Goal: Information Seeking & Learning: Find specific fact

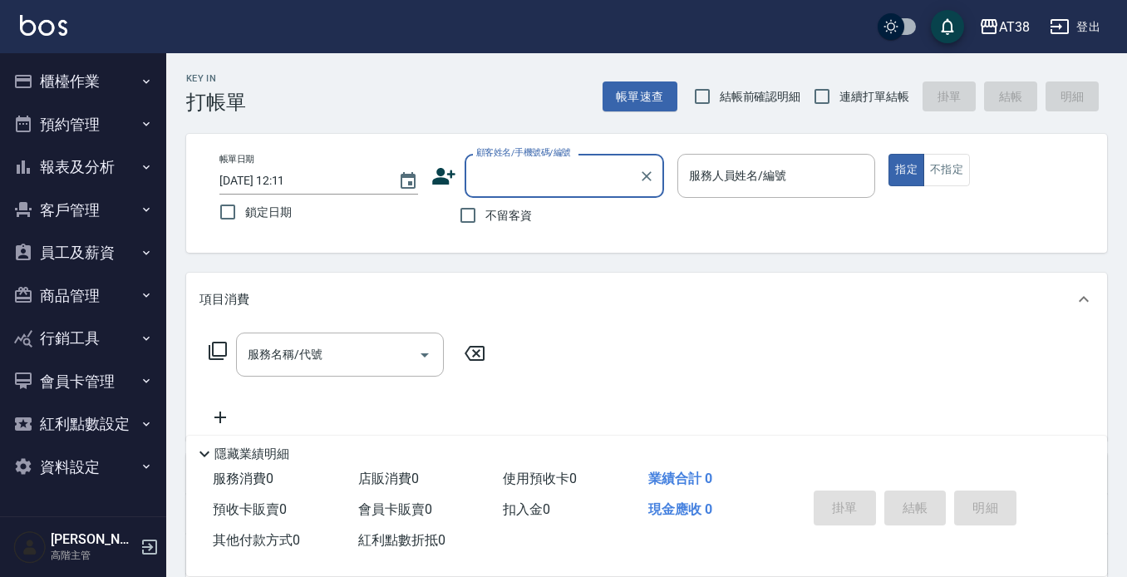
click at [78, 211] on button "客戶管理" at bounding box center [83, 210] width 153 height 43
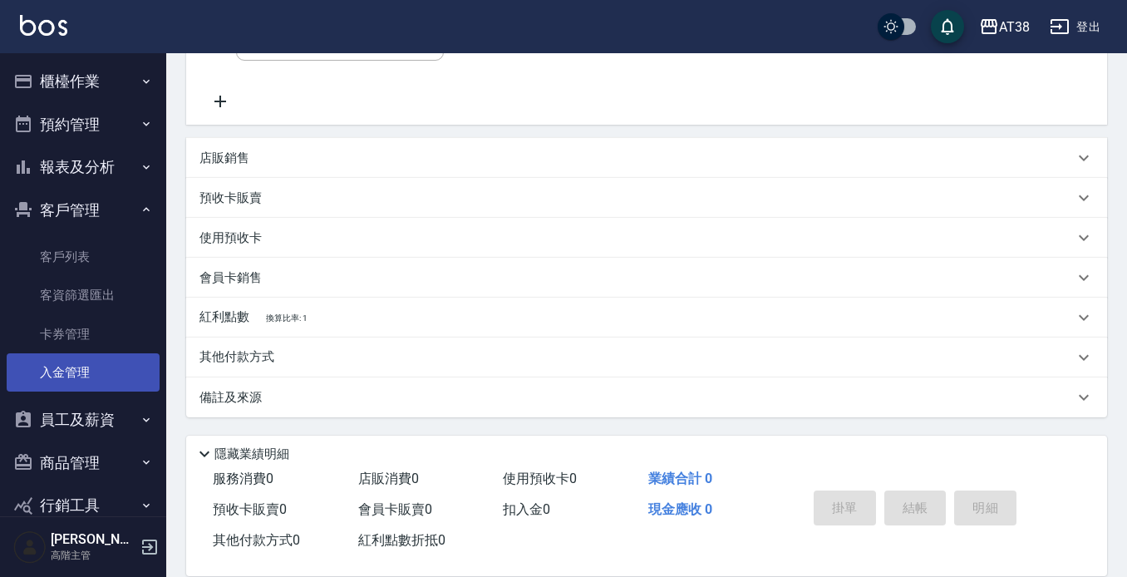
scroll to position [233, 0]
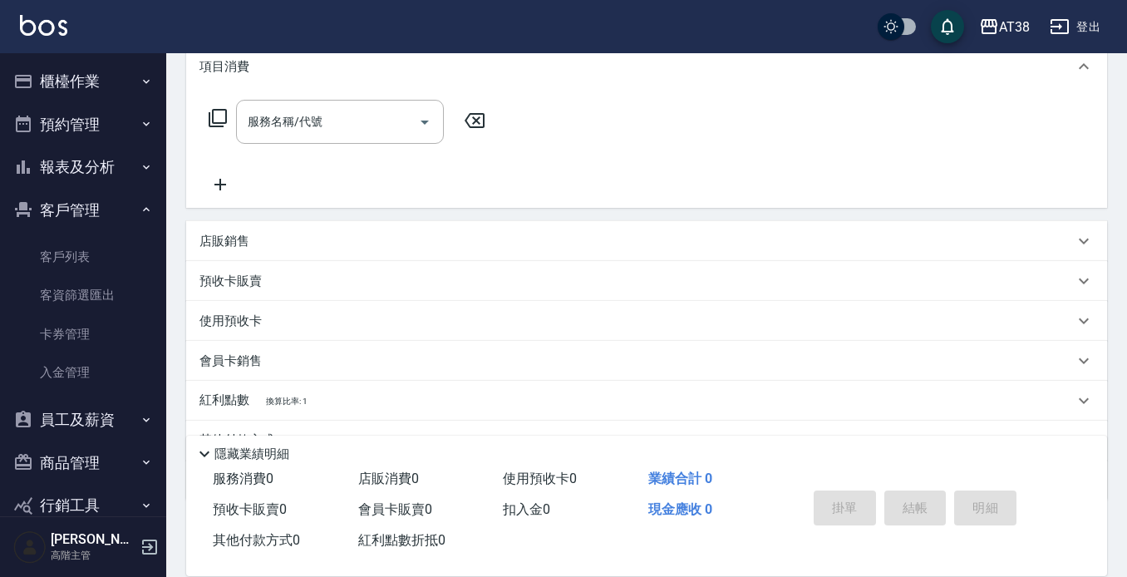
click at [141, 211] on icon "button" at bounding box center [146, 209] width 13 height 13
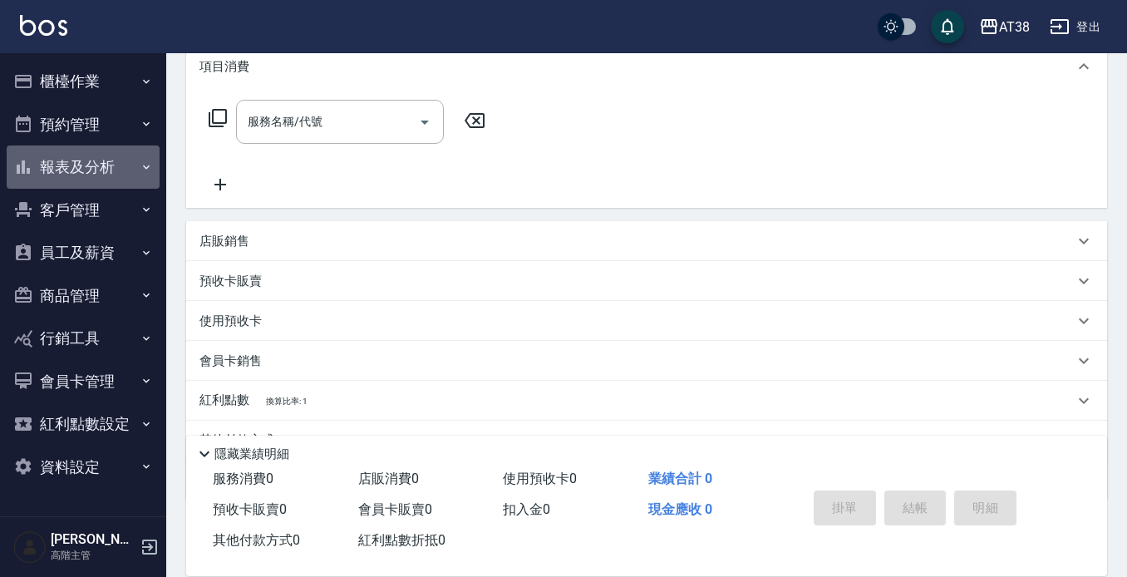
click at [92, 170] on button "報表及分析" at bounding box center [83, 166] width 153 height 43
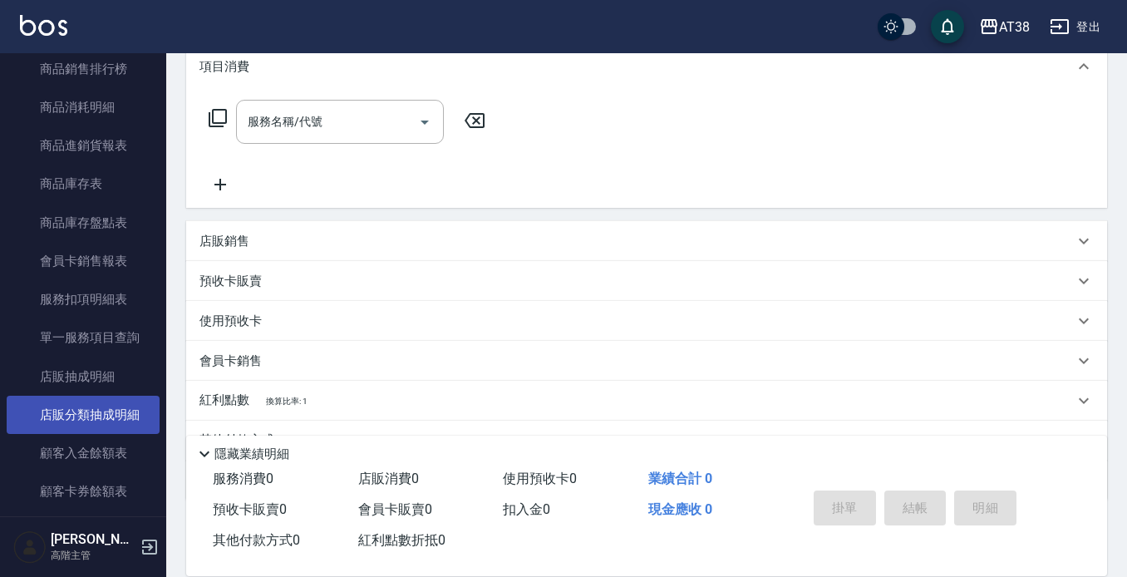
scroll to position [997, 0]
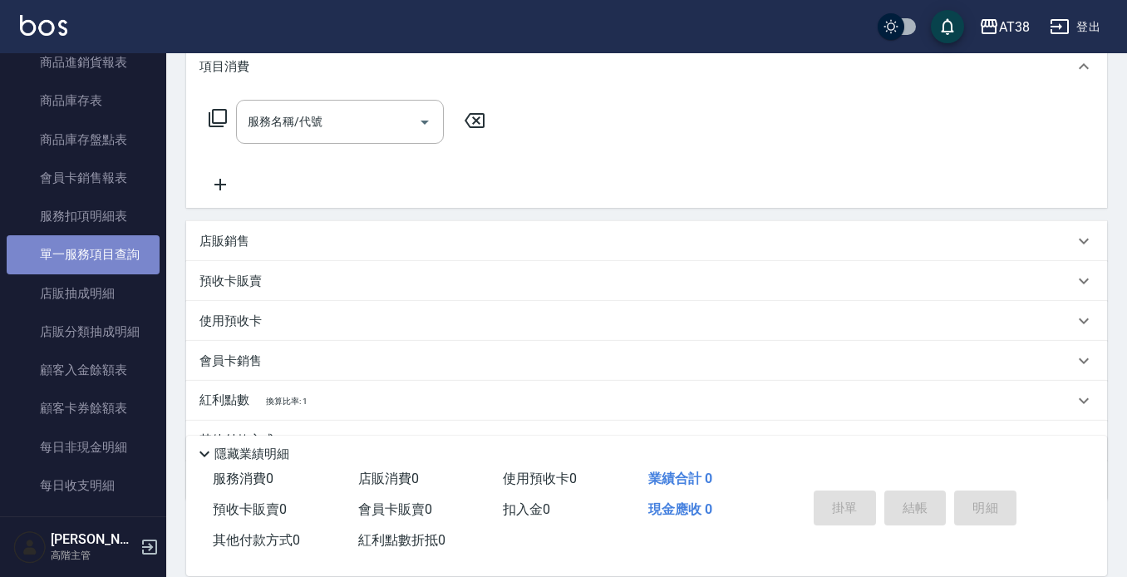
click at [109, 257] on link "單一服務項目查詢" at bounding box center [83, 254] width 153 height 38
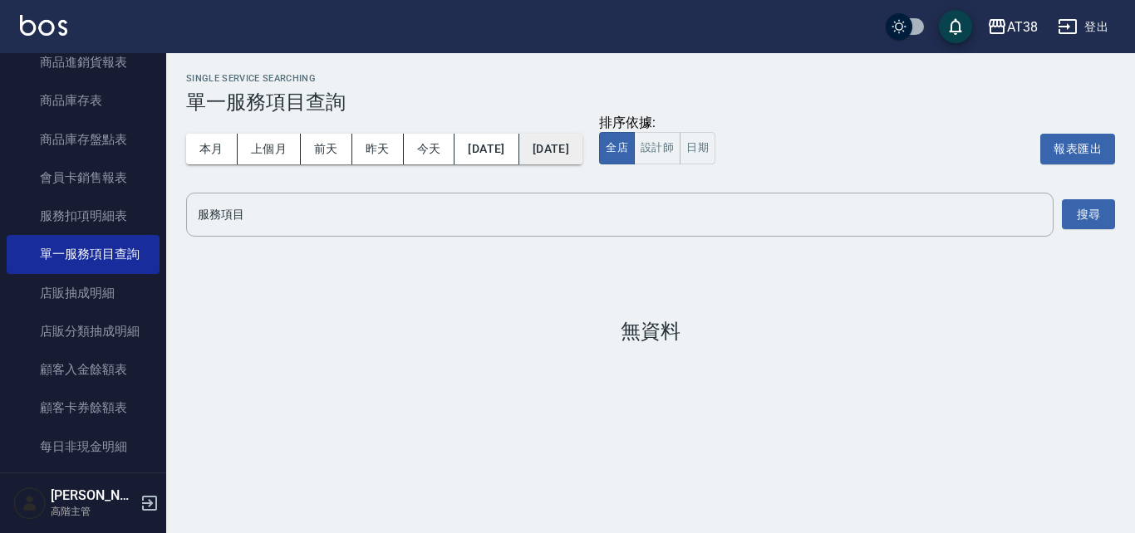
click at [582, 154] on button "[DATE]" at bounding box center [550, 149] width 63 height 31
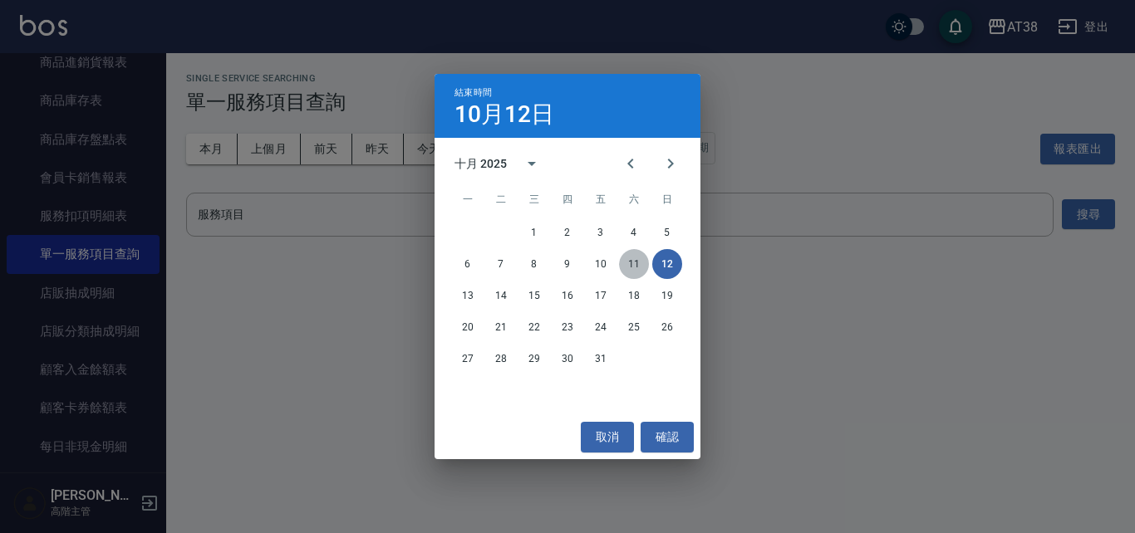
click at [630, 269] on button "11" at bounding box center [634, 264] width 30 height 30
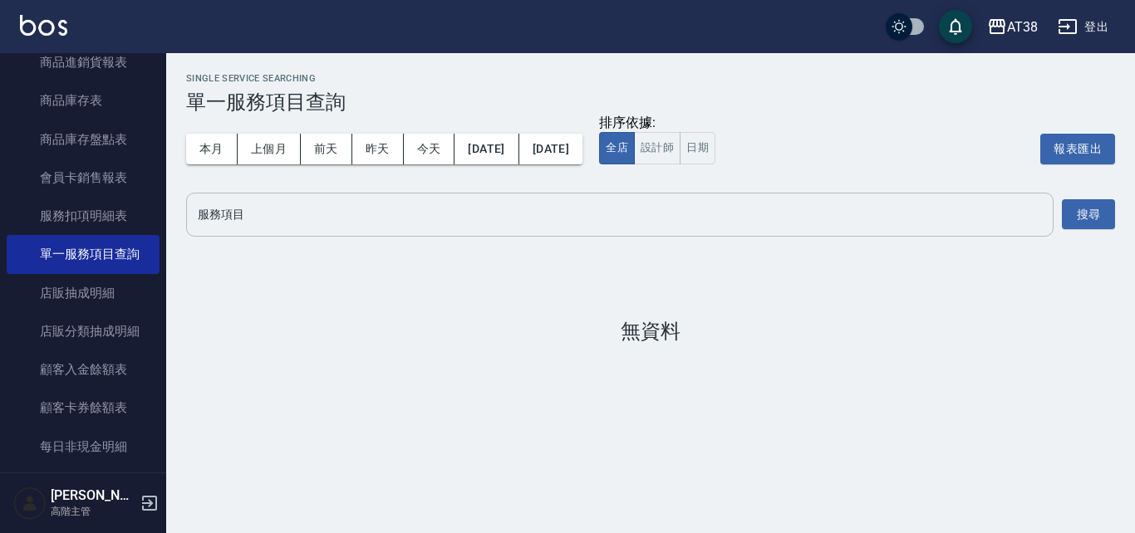
click at [284, 219] on input "服務項目" at bounding box center [620, 214] width 852 height 29
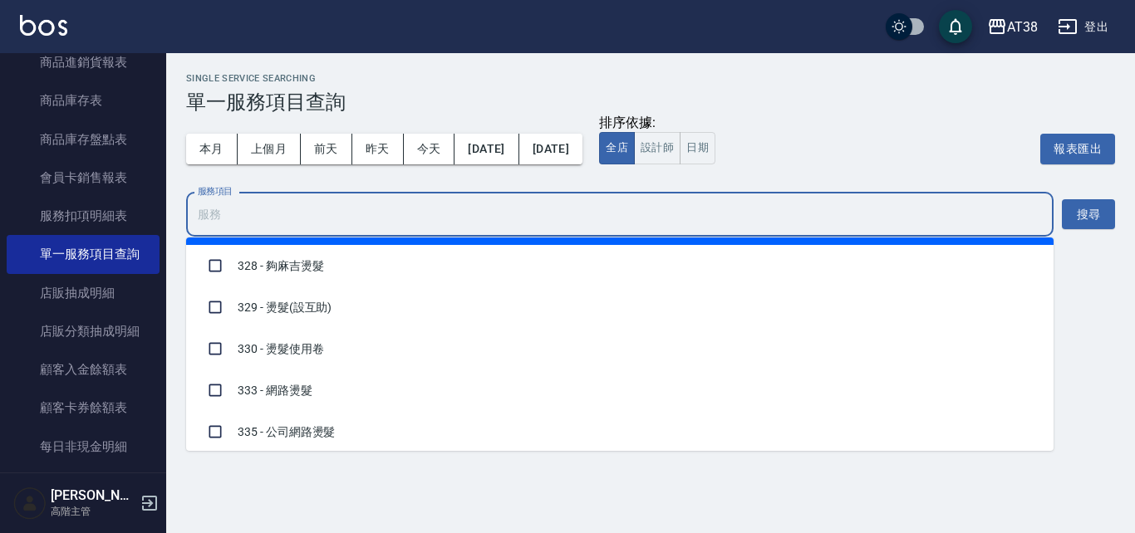
scroll to position [582, 0]
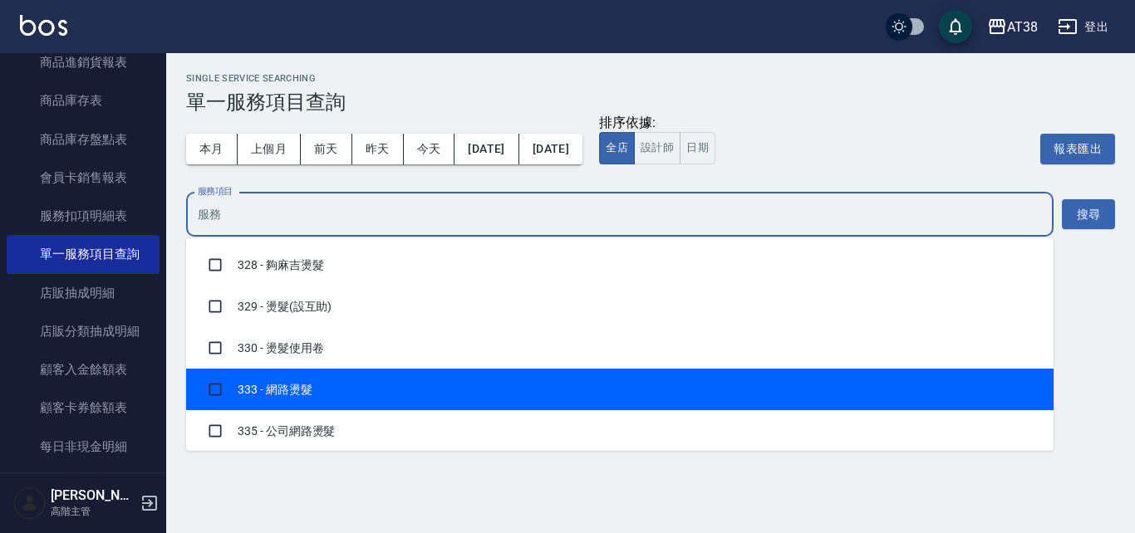
click at [212, 387] on input "checkbox" at bounding box center [215, 390] width 32 height 32
checkbox input "true"
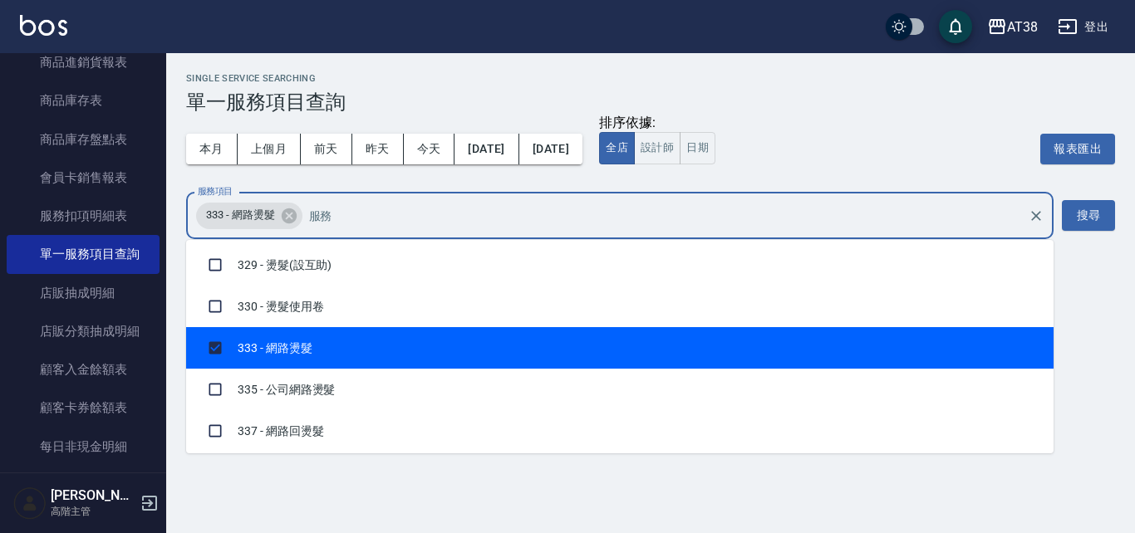
scroll to position [665, 0]
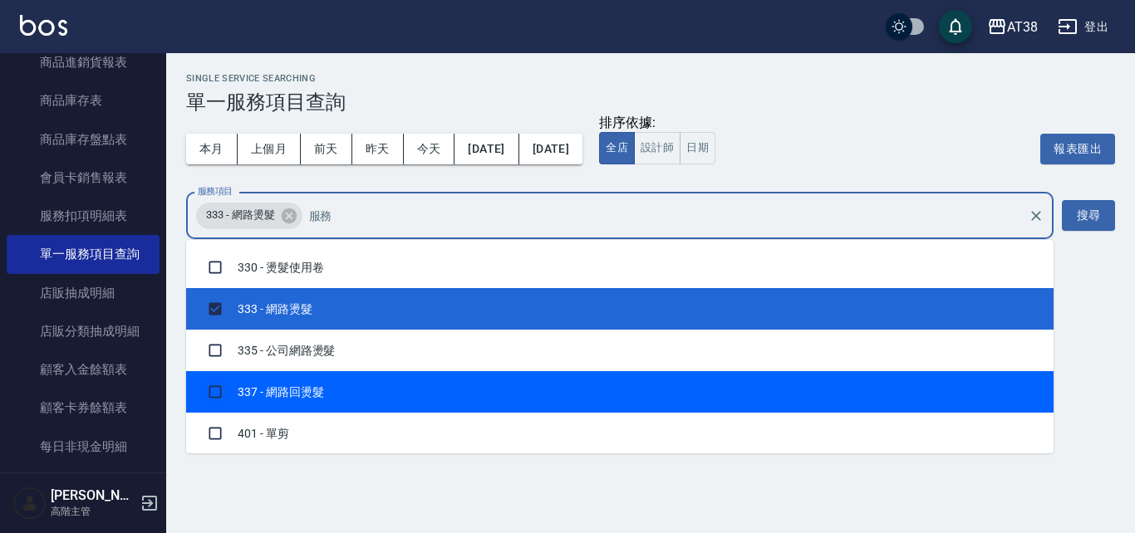
click at [215, 392] on input "checkbox" at bounding box center [215, 392] width 32 height 32
checkbox input "true"
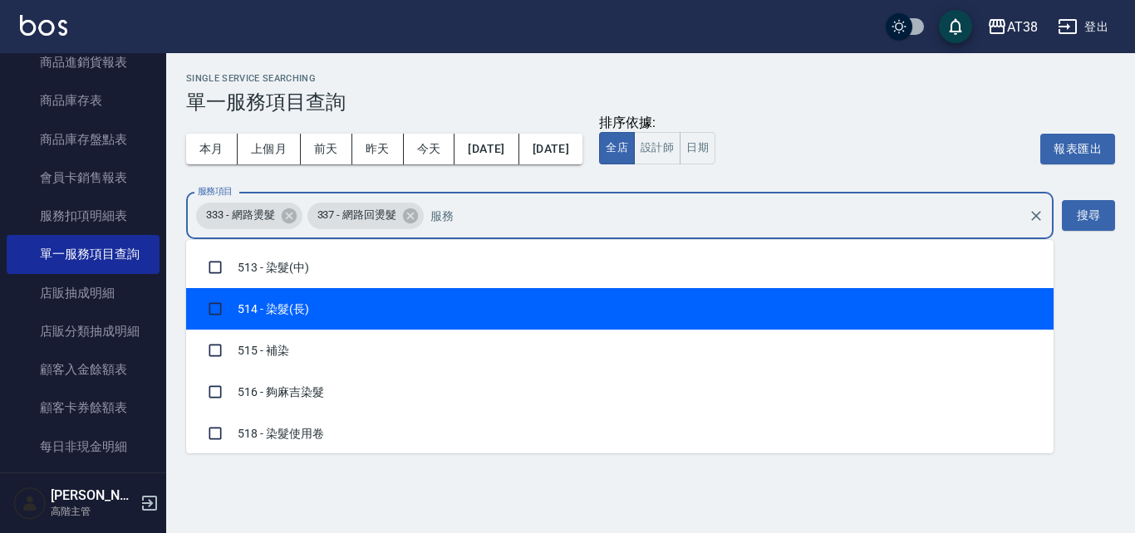
scroll to position [1412, 0]
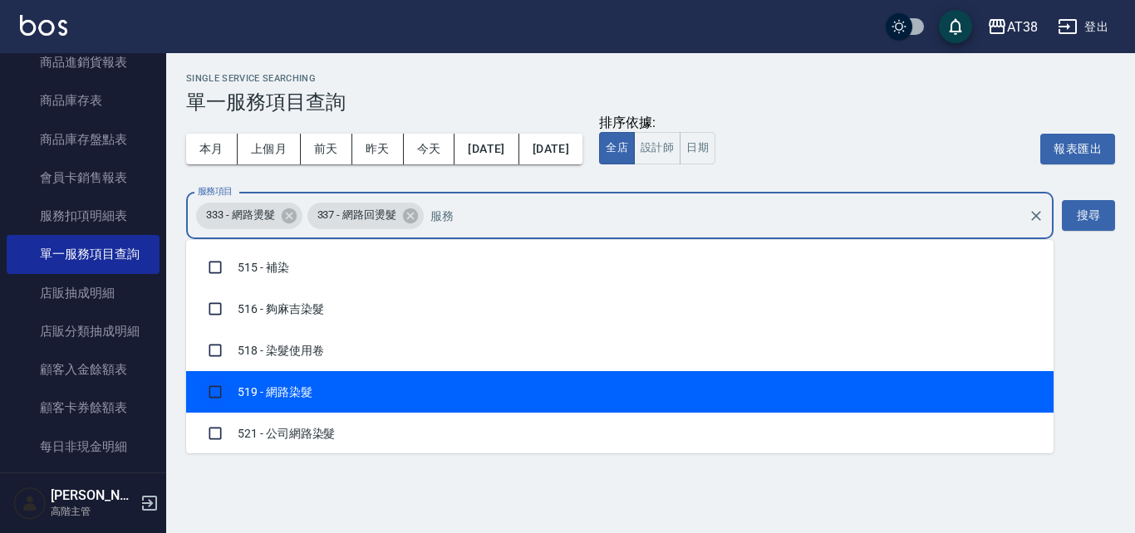
click at [217, 390] on input "checkbox" at bounding box center [215, 392] width 32 height 32
checkbox input "true"
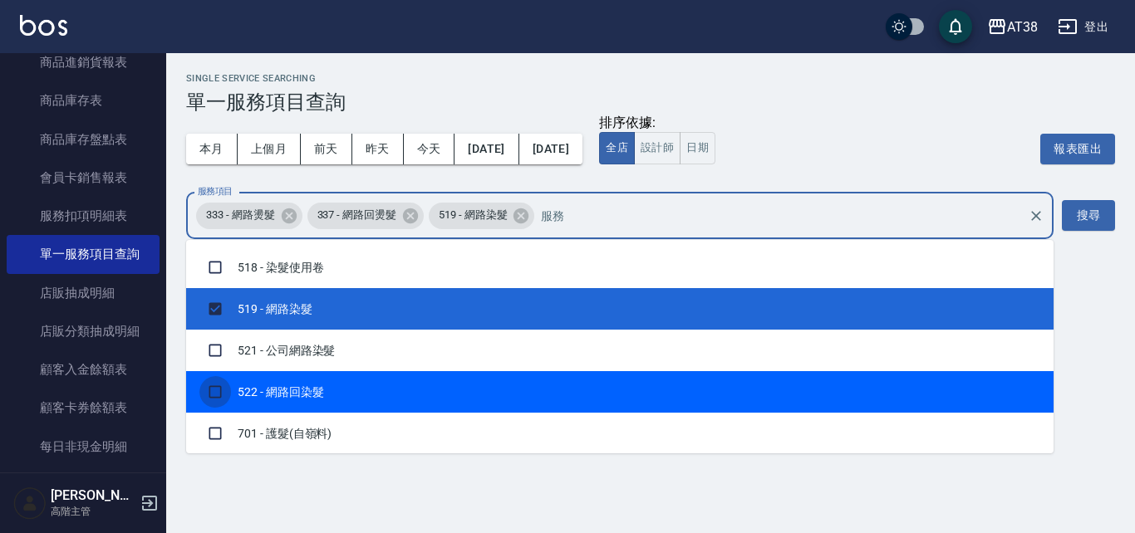
click at [213, 391] on input "checkbox" at bounding box center [215, 392] width 32 height 32
checkbox input "true"
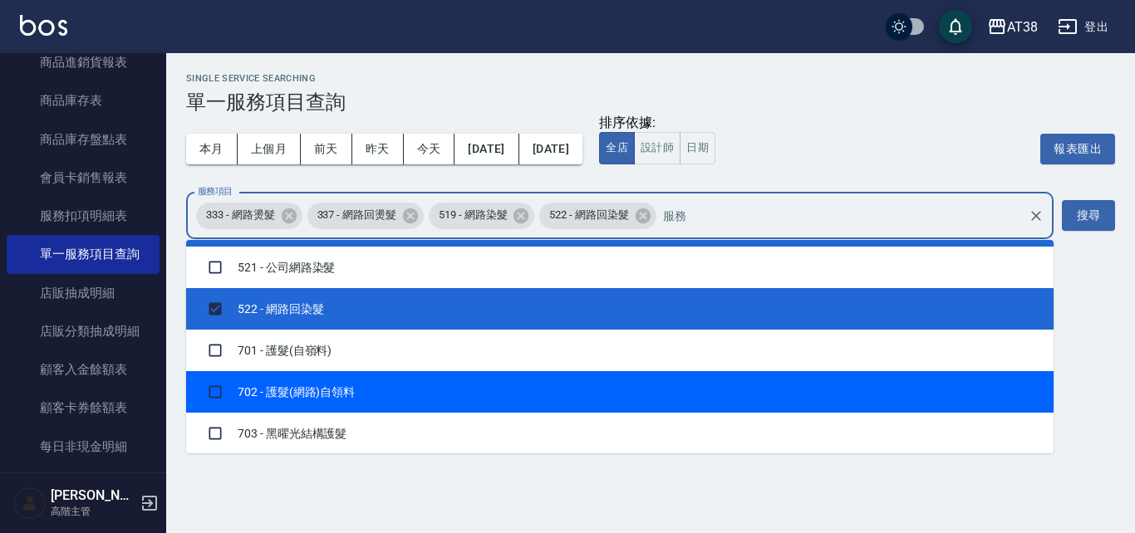
scroll to position [1662, 0]
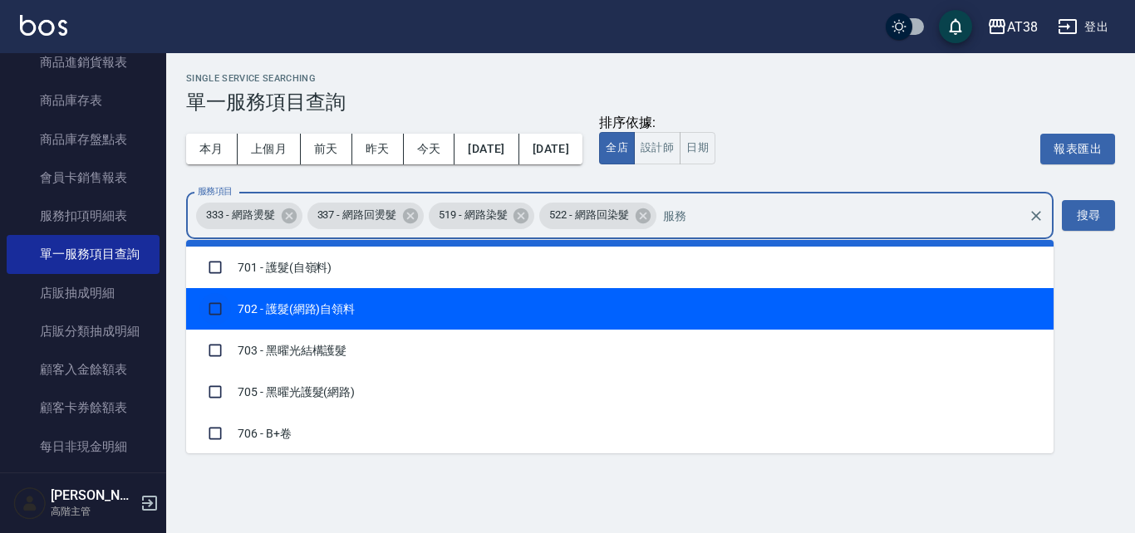
click at [219, 306] on input "checkbox" at bounding box center [215, 309] width 32 height 32
checkbox input "true"
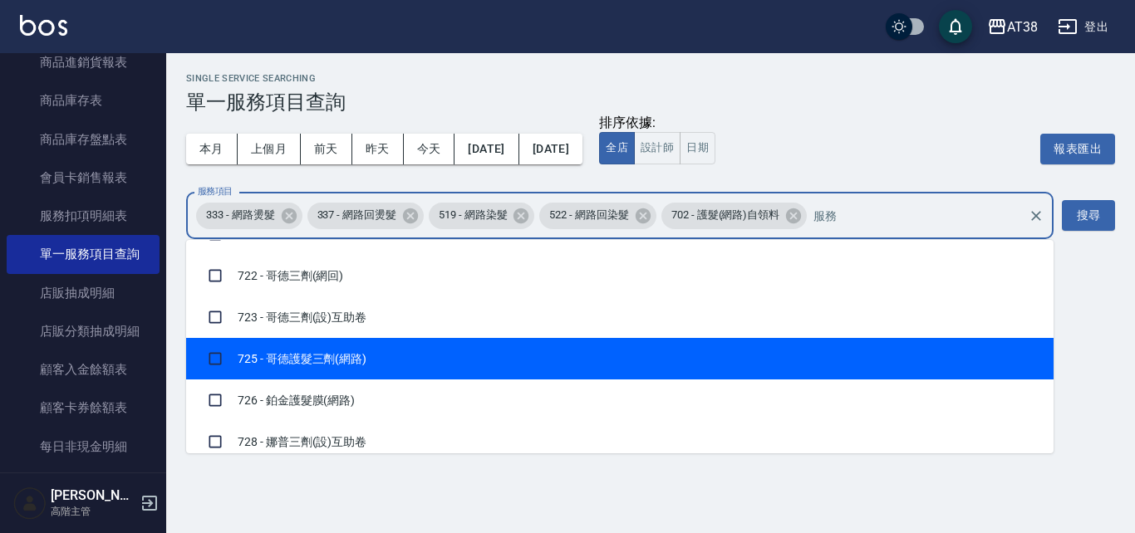
scroll to position [2160, 0]
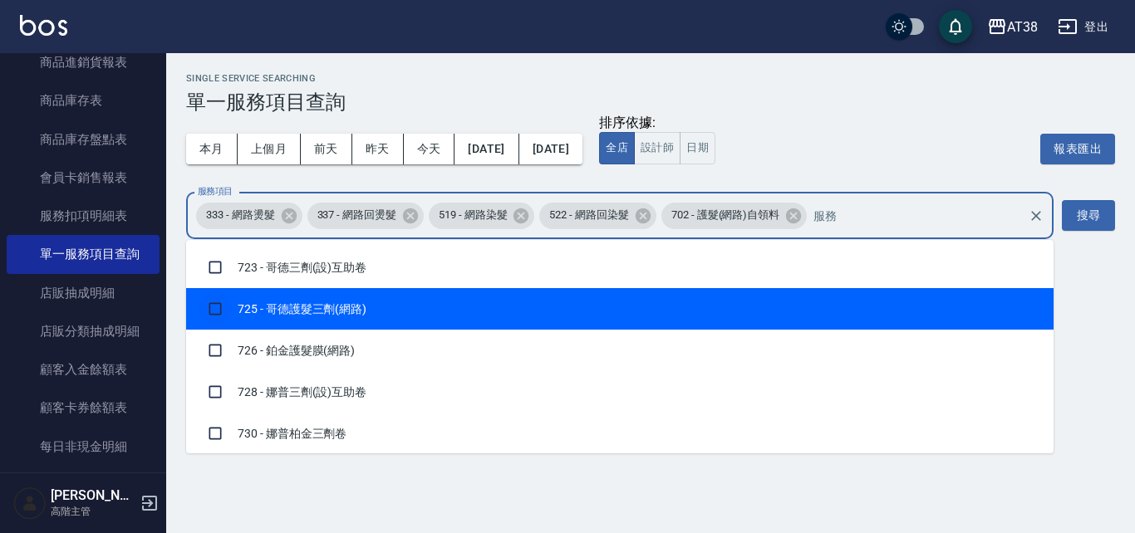
click at [215, 306] on input "checkbox" at bounding box center [215, 309] width 32 height 32
checkbox input "true"
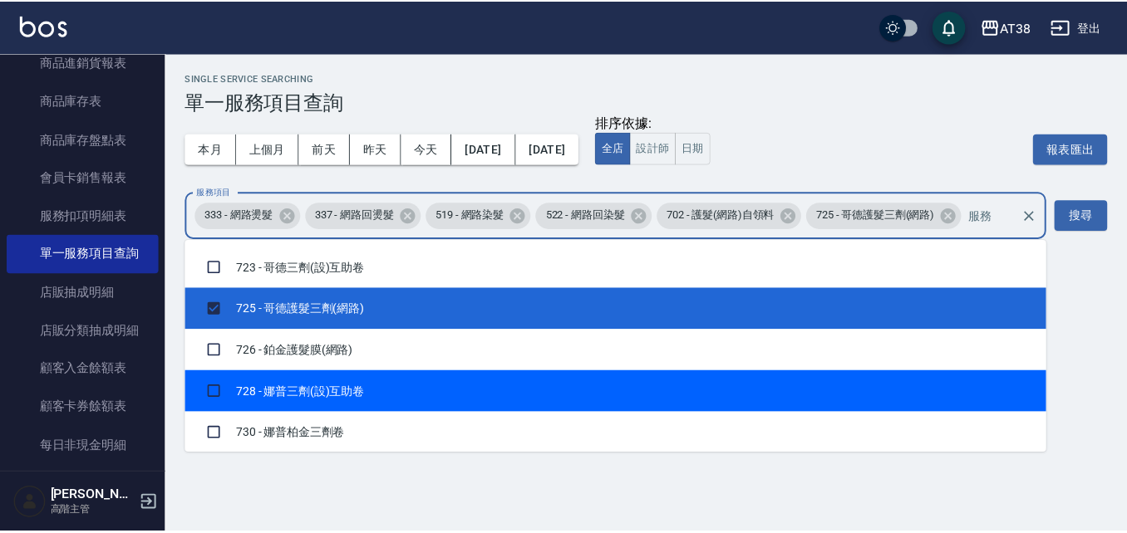
scroll to position [2077, 0]
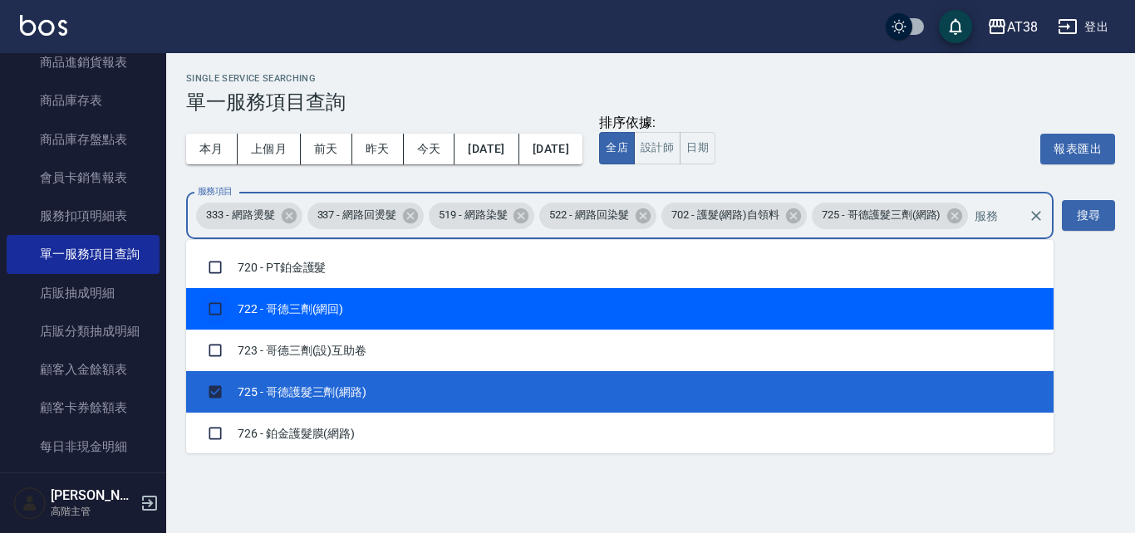
click at [214, 305] on input "checkbox" at bounding box center [215, 309] width 32 height 32
checkbox input "true"
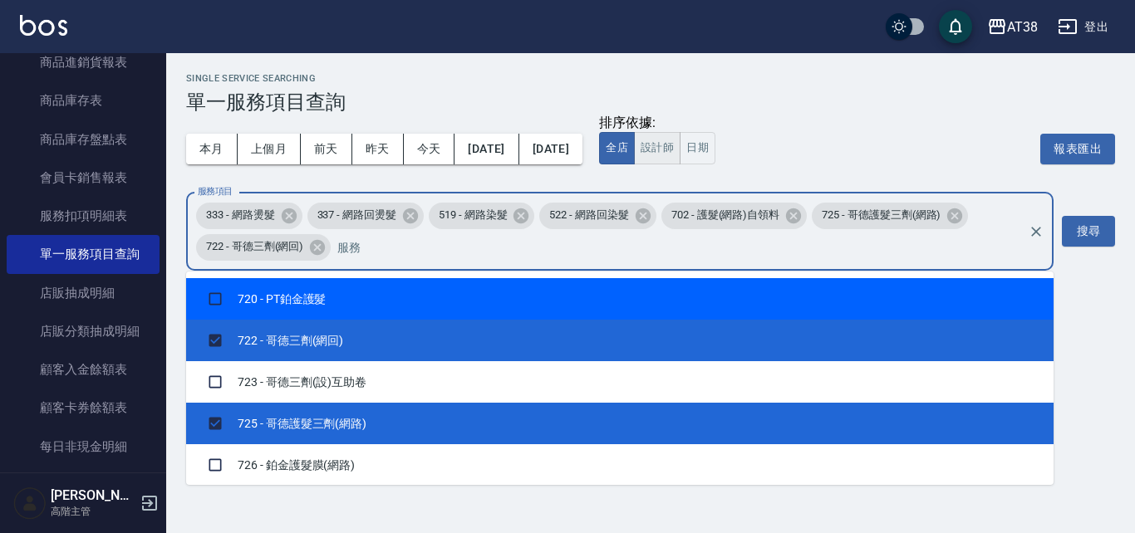
click at [680, 154] on button "設計師" at bounding box center [657, 148] width 47 height 32
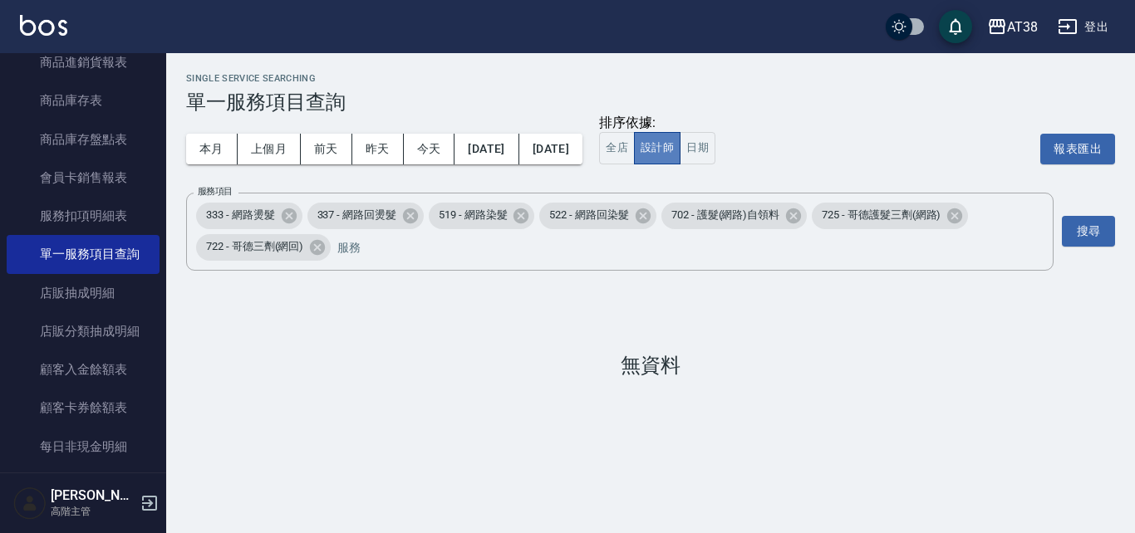
click at [680, 150] on button "設計師" at bounding box center [657, 148] width 47 height 32
click at [1088, 229] on button "搜尋" at bounding box center [1088, 231] width 53 height 31
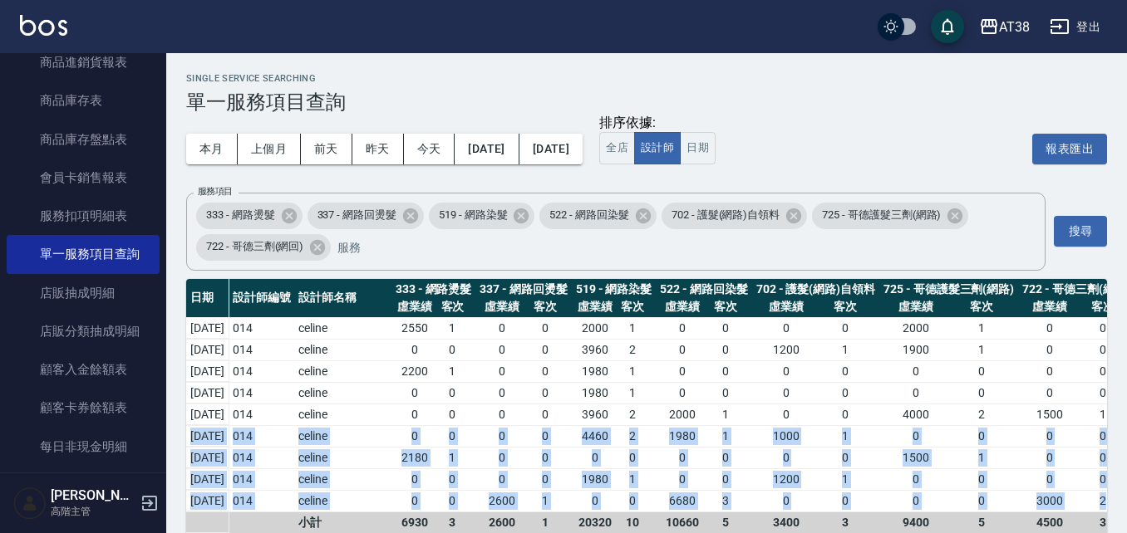
scroll to position [92, 0]
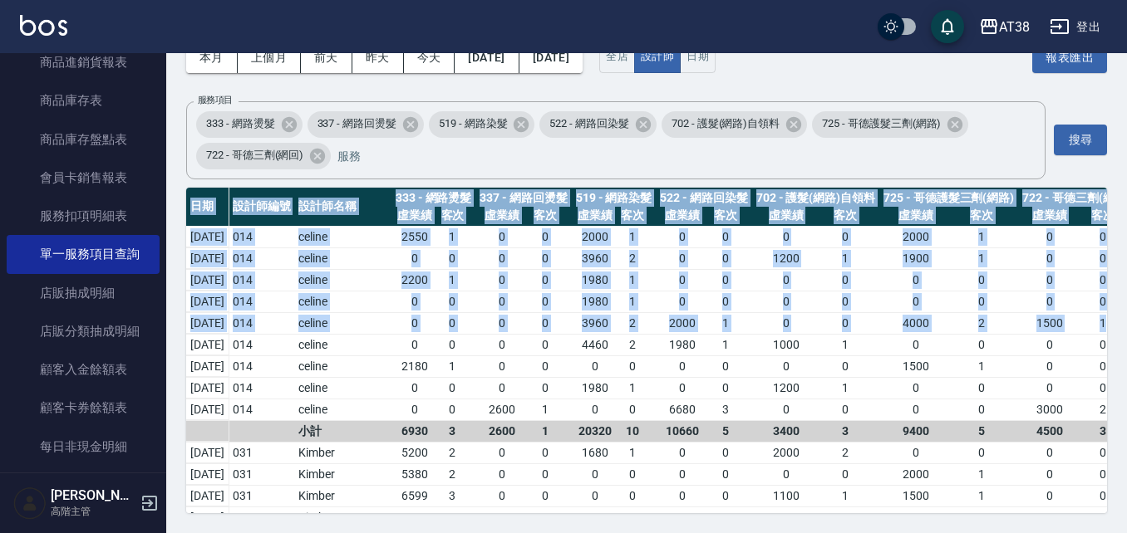
drag, startPoint x: 1119, startPoint y: 406, endPoint x: 1134, endPoint y: 572, distance: 166.8
click at [1127, 533] on html "AT38 登出 櫃檯作業 打帳單 帳單列表 掛單列表 座位開單 營業儀表板 現金收支登錄 高階收支登錄 材料自購登錄 每日結帳 排班表 現場電腦打卡 掃碼打卡…" at bounding box center [563, 221] width 1127 height 625
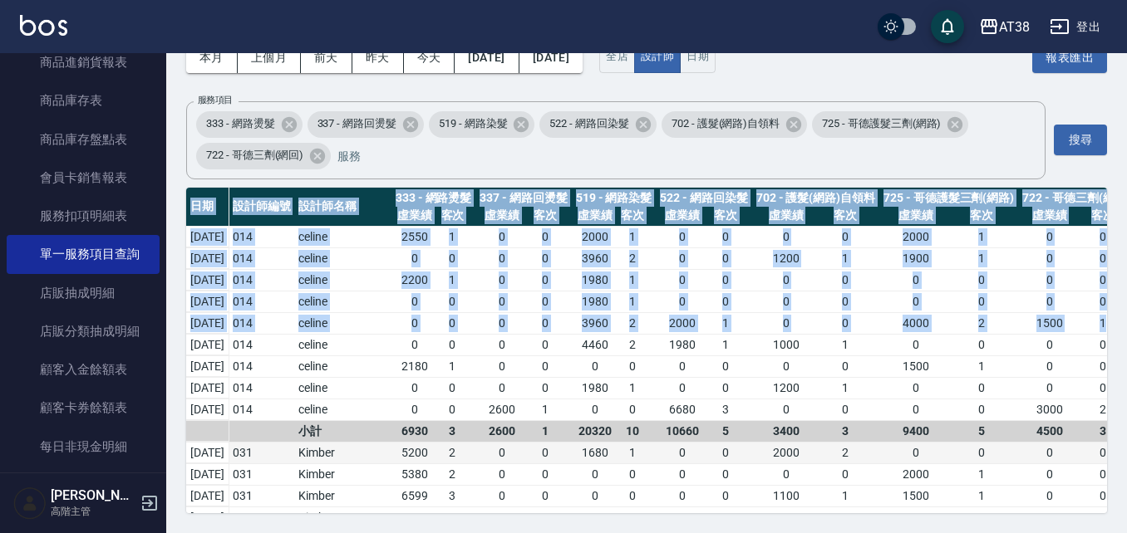
click at [972, 449] on div "0" at bounding box center [982, 452] width 66 height 17
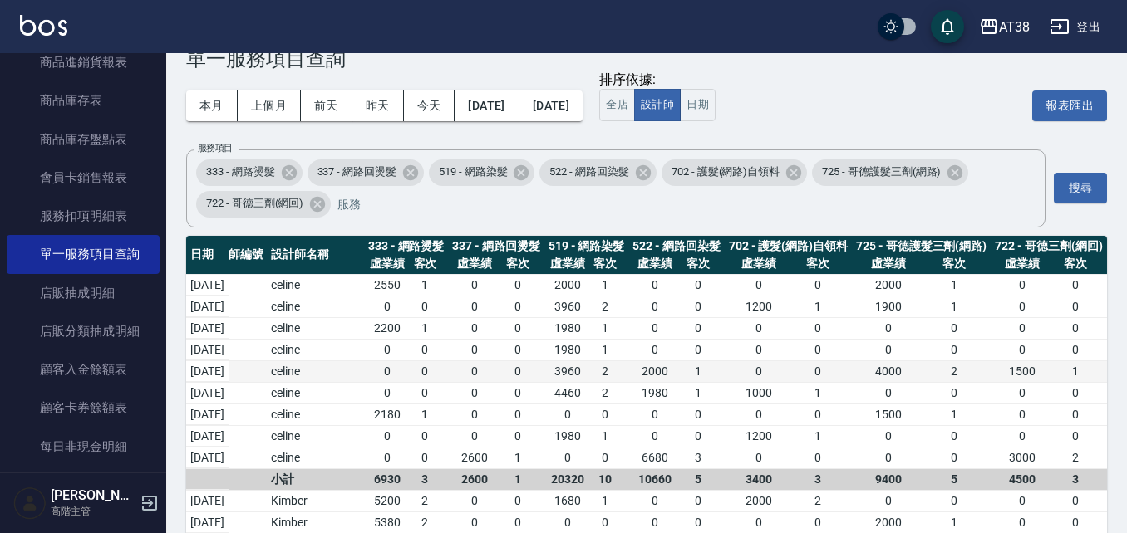
scroll to position [0, 0]
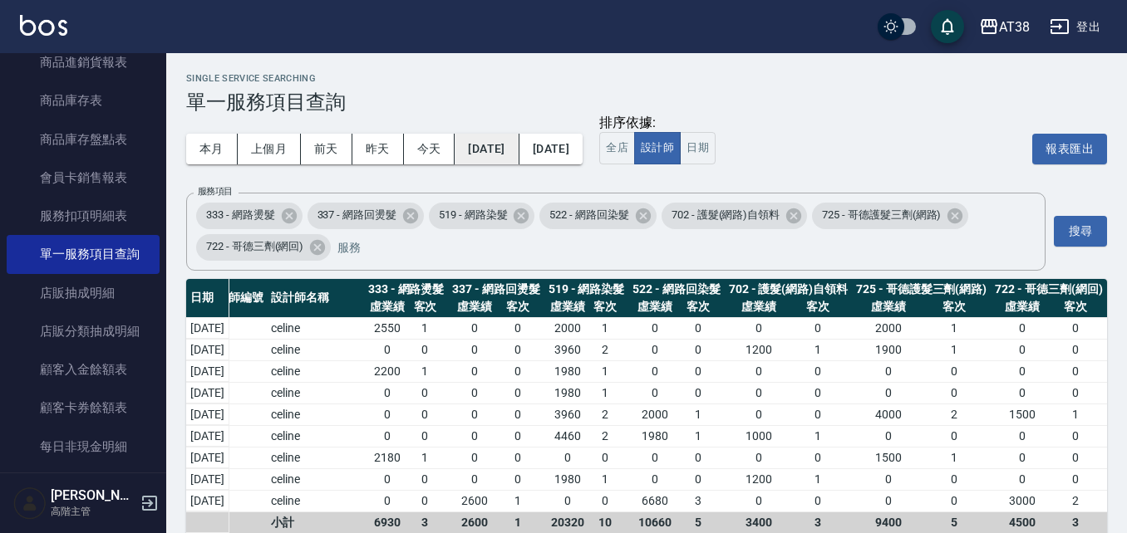
click at [518, 149] on button "[DATE]" at bounding box center [486, 149] width 64 height 31
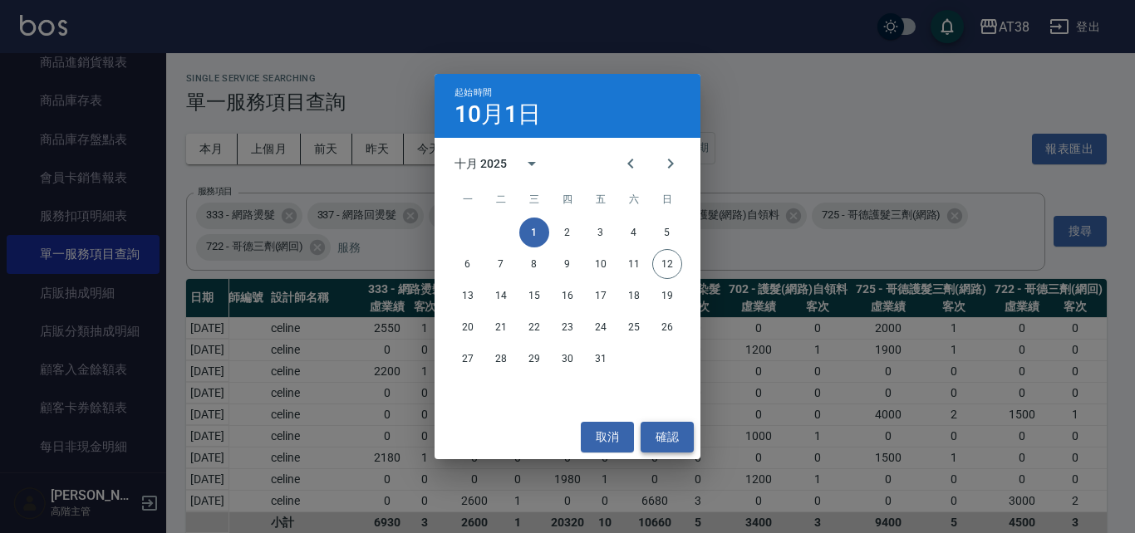
click at [660, 426] on button "確認" at bounding box center [667, 437] width 53 height 31
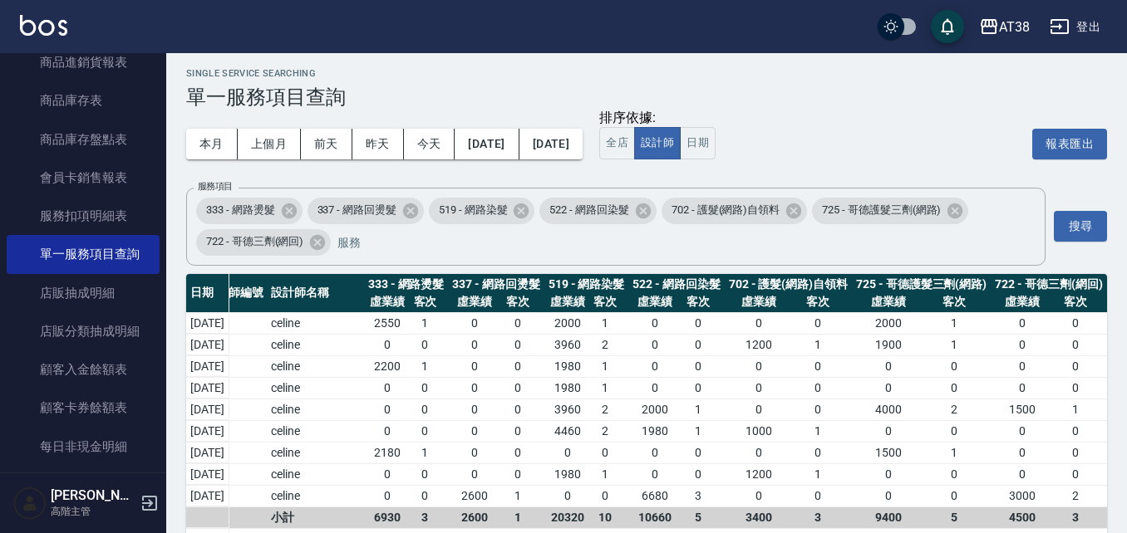
scroll to position [2, 0]
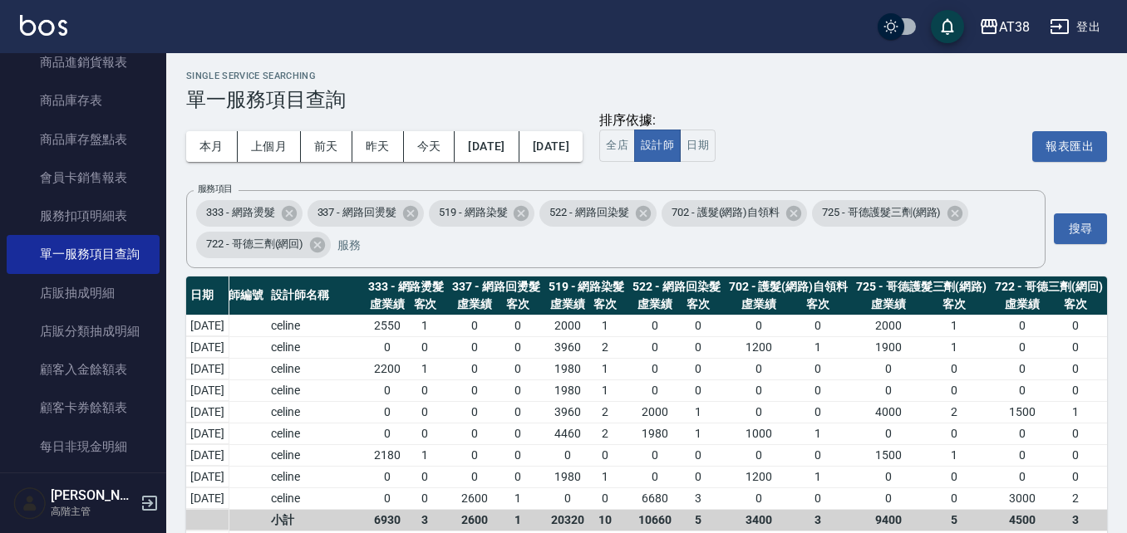
drag, startPoint x: 571, startPoint y: 408, endPoint x: 845, endPoint y: 131, distance: 389.5
click at [845, 131] on div "排序依據: 全店 設計師 日期 報表匯出" at bounding box center [853, 146] width 508 height 69
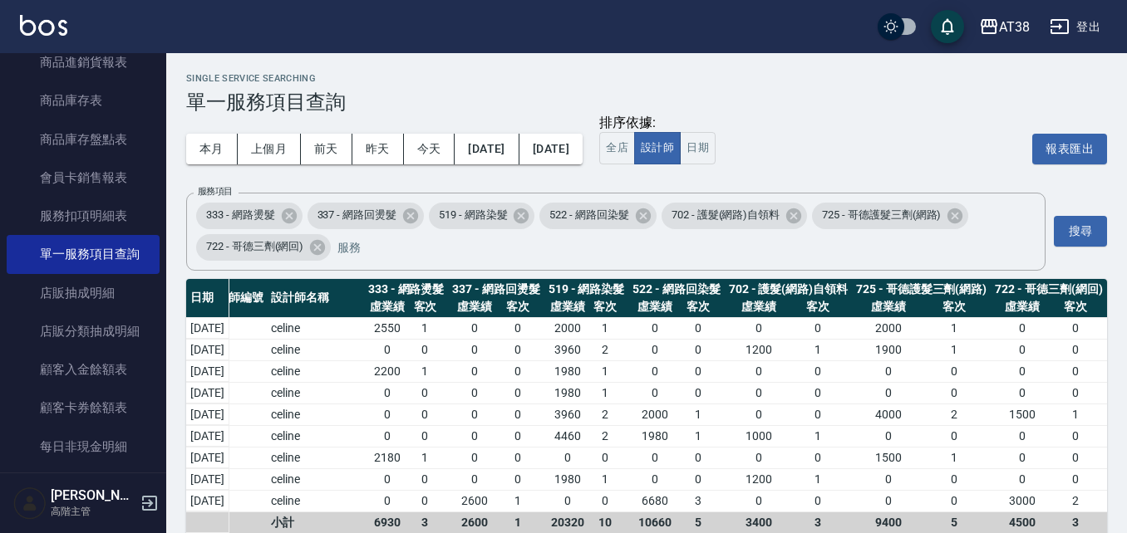
scroll to position [3, 0]
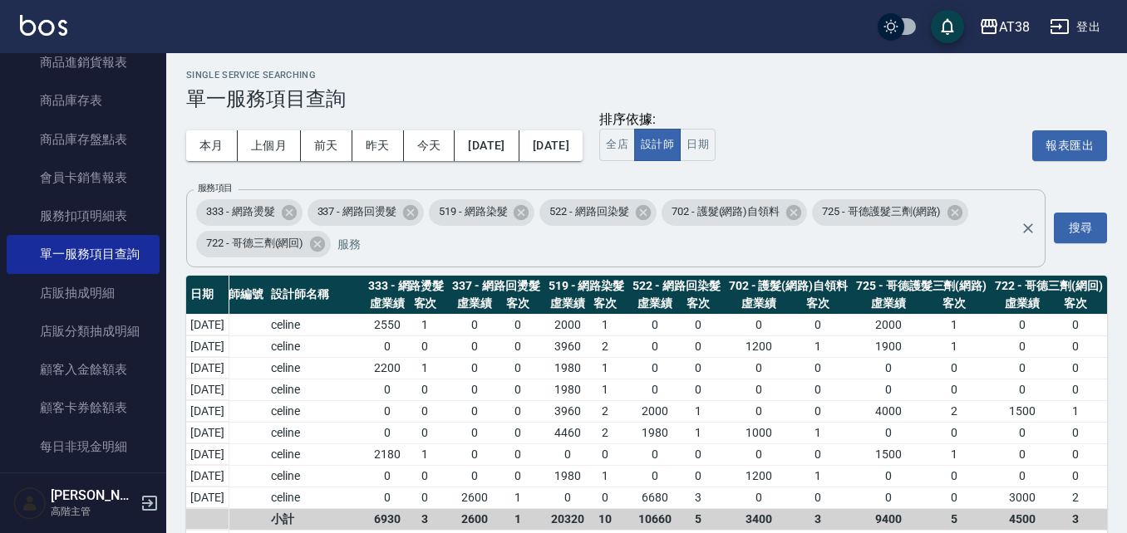
click at [373, 238] on input "服務項目" at bounding box center [673, 243] width 680 height 29
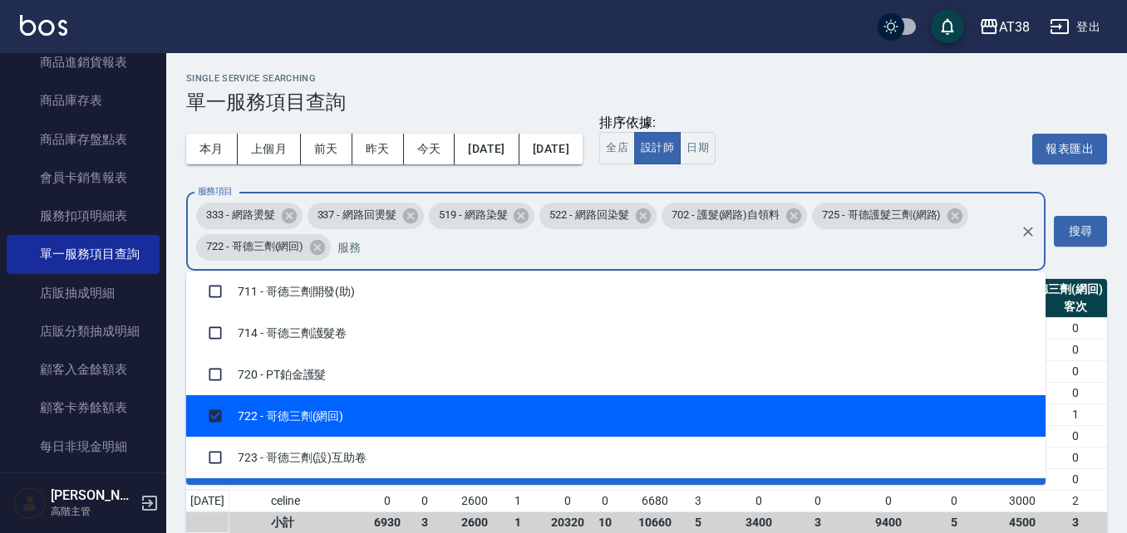
scroll to position [2084, 0]
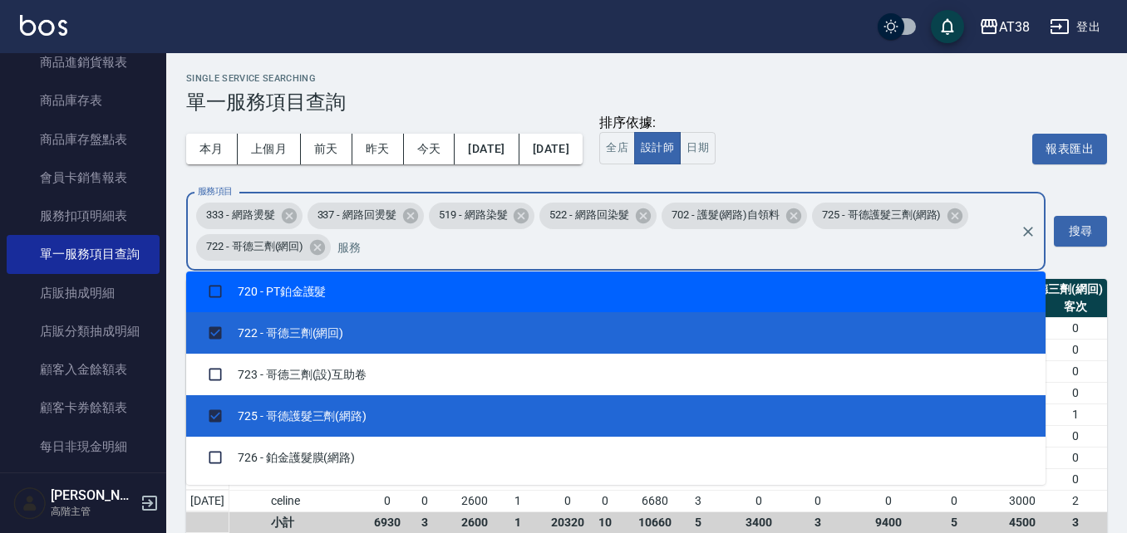
click at [929, 99] on h3 "單一服務項目查詢" at bounding box center [646, 102] width 921 height 23
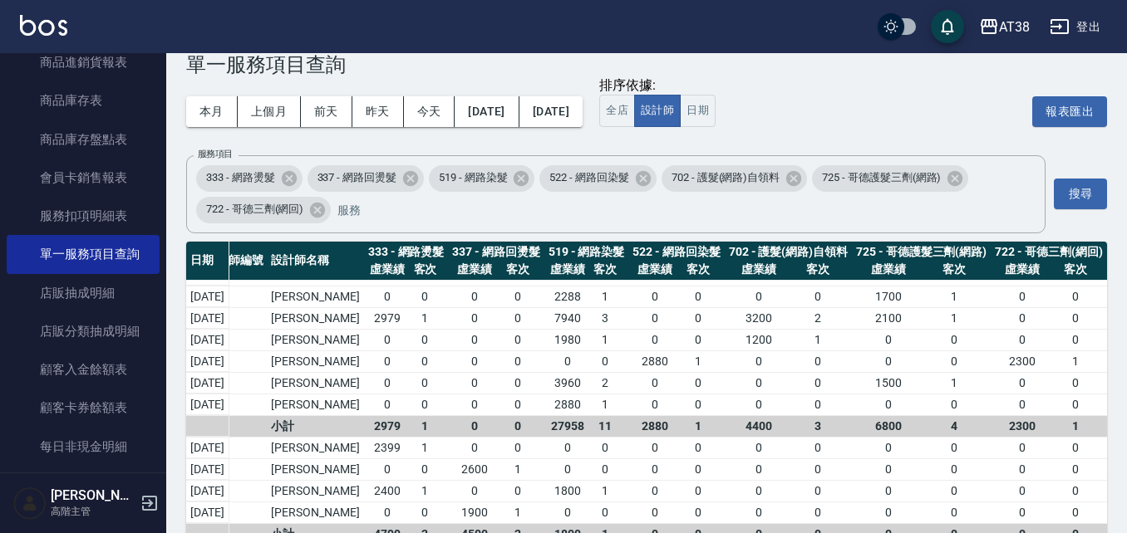
scroll to position [40, 0]
